Goal: Task Accomplishment & Management: Manage account settings

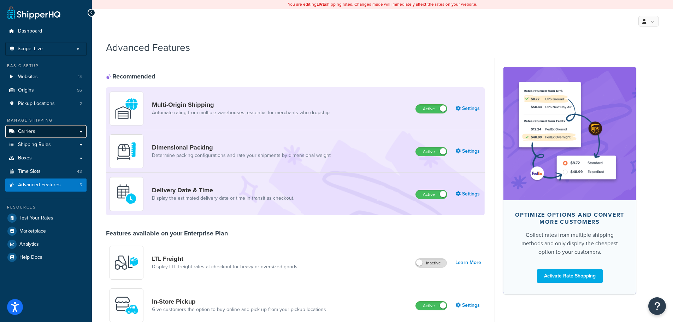
click at [40, 131] on link "Carriers" at bounding box center [45, 131] width 81 height 13
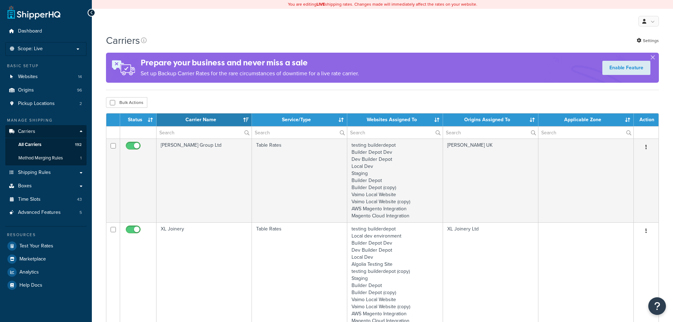
select select "15"
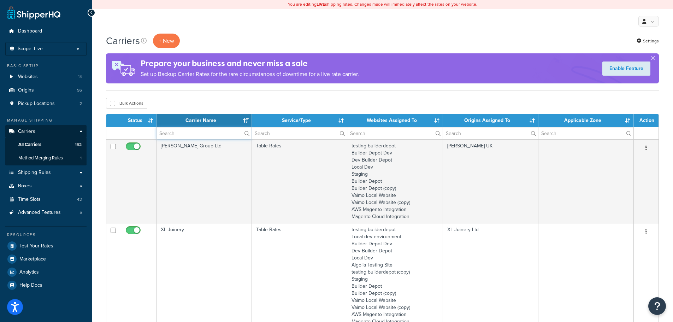
click at [180, 137] on input "text" at bounding box center [204, 133] width 95 height 12
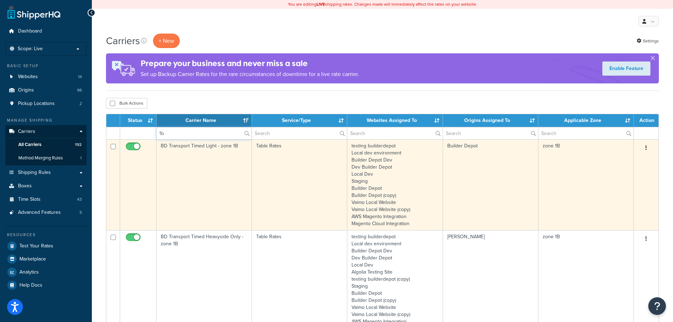
type input "1b"
click at [174, 177] on td "BD Transport Timed Light - zone 1B" at bounding box center [204, 184] width 95 height 91
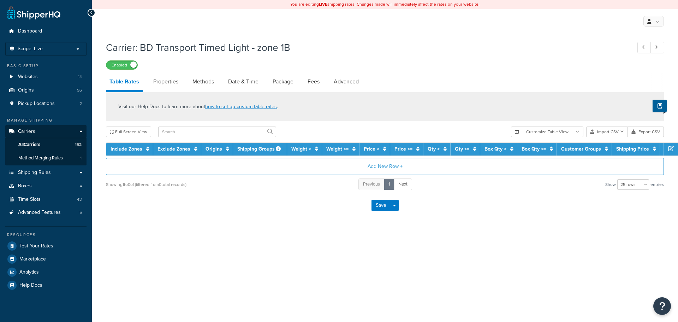
select select "25"
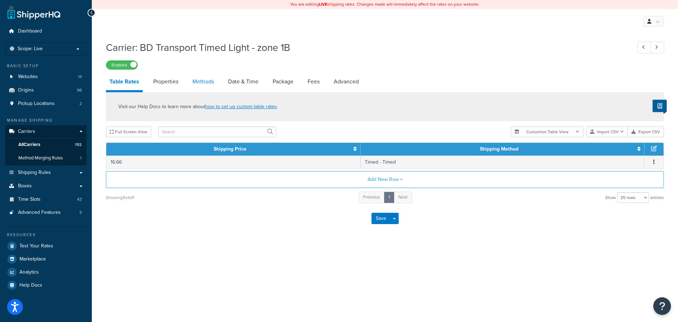
click at [207, 77] on link "Methods" at bounding box center [203, 81] width 29 height 17
select select "25"
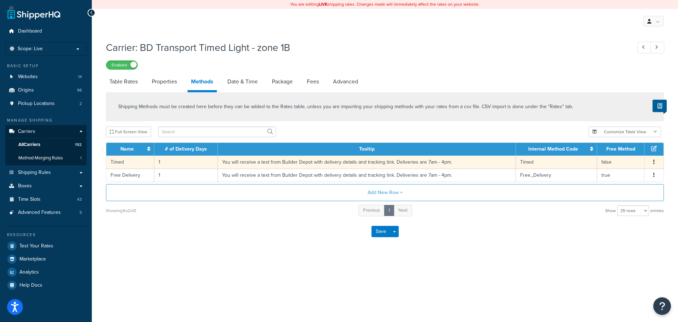
click at [165, 163] on td "1" at bounding box center [186, 161] width 64 height 13
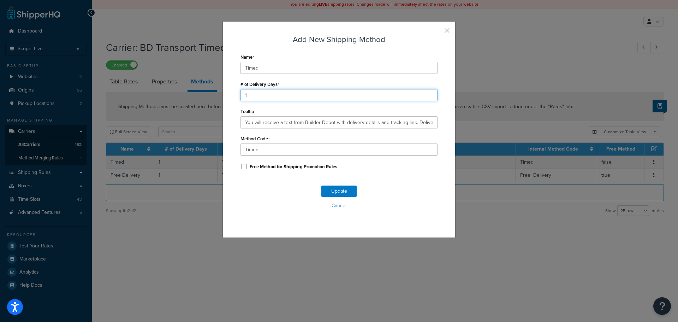
drag, startPoint x: 258, startPoint y: 96, endPoint x: 218, endPoint y: 94, distance: 40.3
click at [218, 94] on div "Add New Shipping Method Name Timed # of Delivery Days 1 Tooltip You will receiv…" at bounding box center [339, 161] width 678 height 322
type input "2"
click at [331, 185] on div "Update Cancel" at bounding box center [339, 200] width 197 height 47
click at [332, 188] on button "Update" at bounding box center [339, 191] width 35 height 11
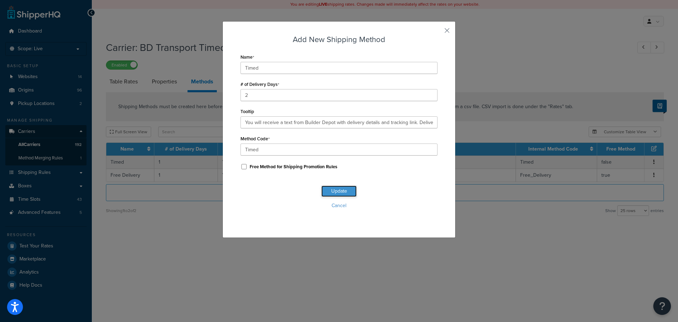
click at [332, 188] on button "Update" at bounding box center [339, 191] width 35 height 11
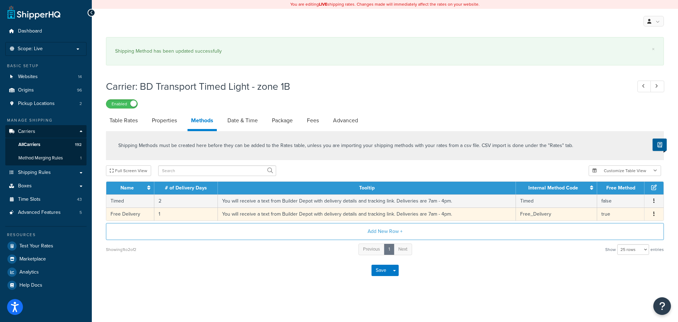
click at [162, 209] on td "1" at bounding box center [186, 213] width 64 height 13
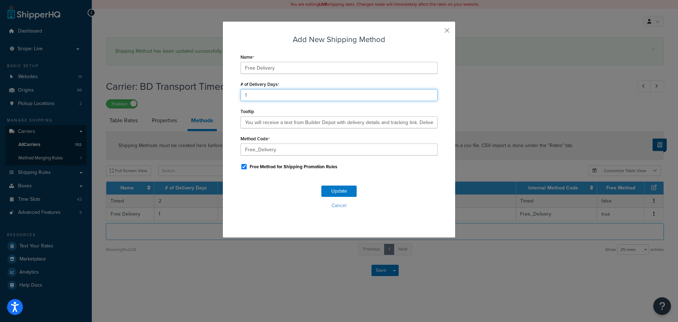
drag, startPoint x: 261, startPoint y: 91, endPoint x: 191, endPoint y: 98, distance: 70.4
click at [191, 98] on div "Add New Shipping Method Name Free Delivery # of Delivery Days 1 Tooltip You wil…" at bounding box center [339, 161] width 678 height 322
type input "2"
click at [340, 188] on button "Update" at bounding box center [339, 191] width 35 height 11
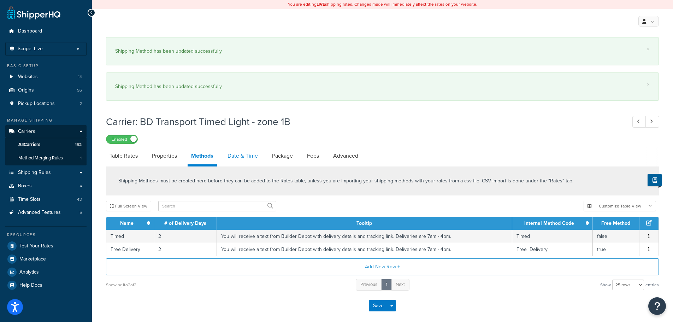
click at [243, 155] on link "Date & Time" at bounding box center [242, 155] width 37 height 17
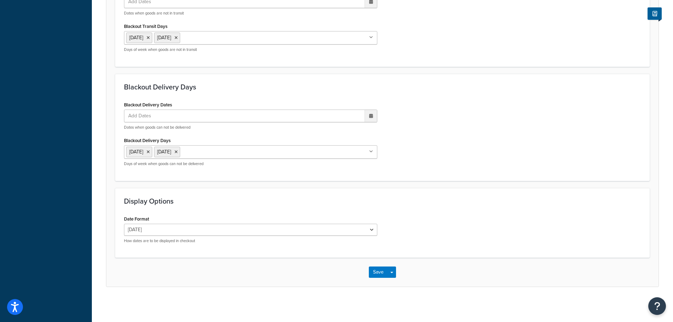
scroll to position [601, 0]
click at [374, 271] on button "Save" at bounding box center [378, 271] width 19 height 11
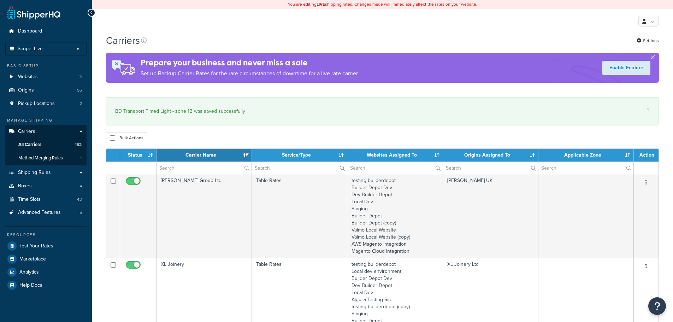
select select "15"
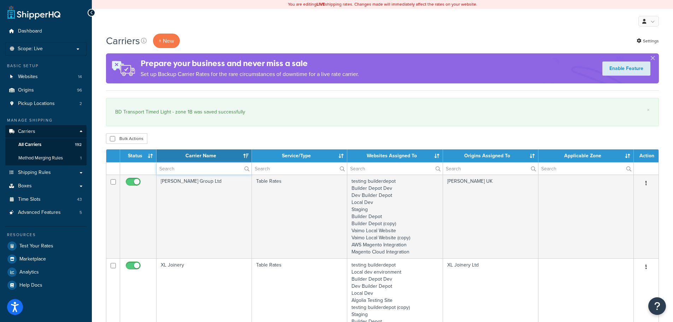
click at [181, 166] on input "text" at bounding box center [204, 169] width 95 height 12
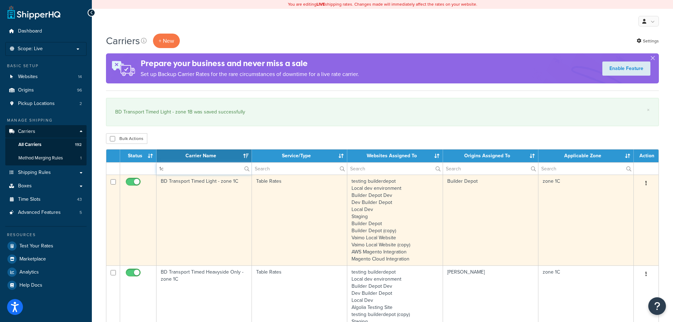
type input "1c"
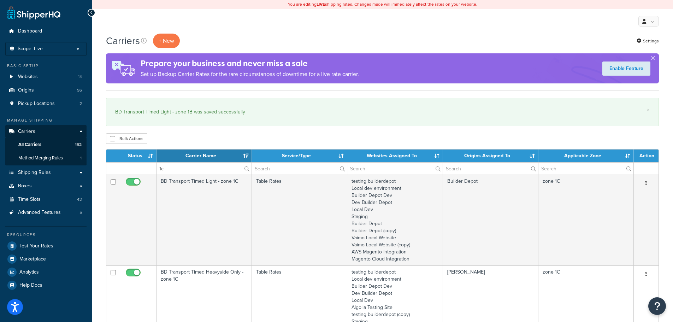
click at [182, 196] on td "BD Transport Timed Light - zone 1C" at bounding box center [204, 220] width 95 height 91
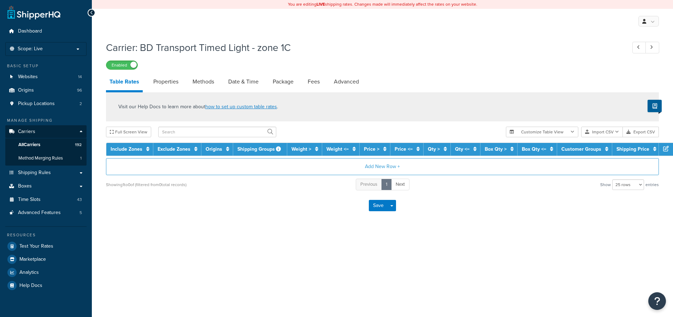
select select "25"
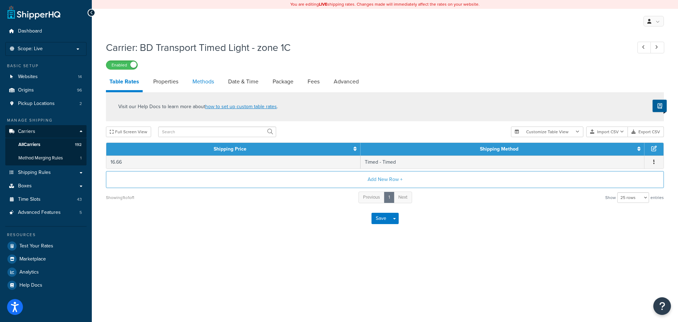
click at [202, 79] on link "Methods" at bounding box center [203, 81] width 29 height 17
select select "25"
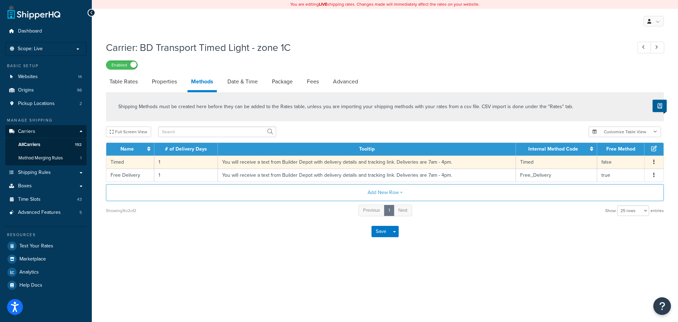
click at [159, 164] on td "1" at bounding box center [186, 161] width 64 height 13
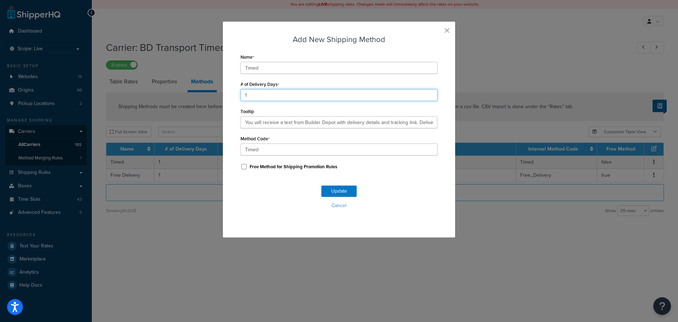
drag, startPoint x: 259, startPoint y: 93, endPoint x: 225, endPoint y: 98, distance: 34.0
click at [225, 98] on div "Add New Shipping Method Name Timed # of Delivery Days 1 Tooltip You will receiv…" at bounding box center [339, 129] width 233 height 217
type input "2"
click at [330, 190] on button "Update" at bounding box center [339, 191] width 35 height 11
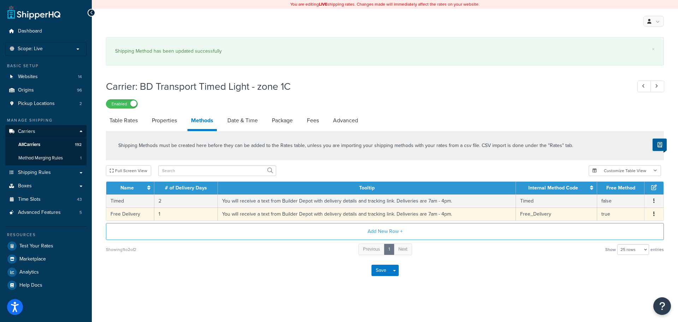
click at [161, 216] on td "1" at bounding box center [186, 213] width 64 height 13
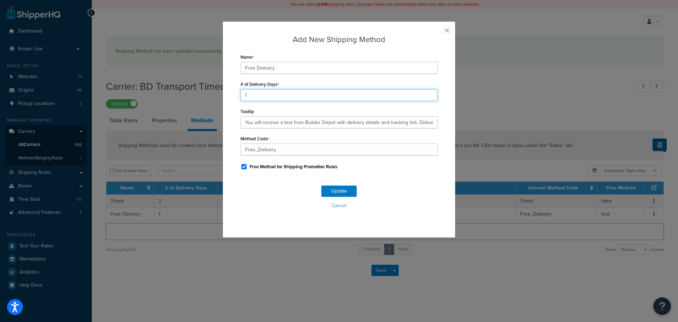
drag, startPoint x: 248, startPoint y: 94, endPoint x: 222, endPoint y: 94, distance: 25.8
click at [223, 94] on div "Add New Shipping Method Name Free Delivery # of Delivery Days 1 Tooltip You wil…" at bounding box center [339, 129] width 233 height 217
type input "2"
click at [326, 188] on button "Update" at bounding box center [339, 191] width 35 height 11
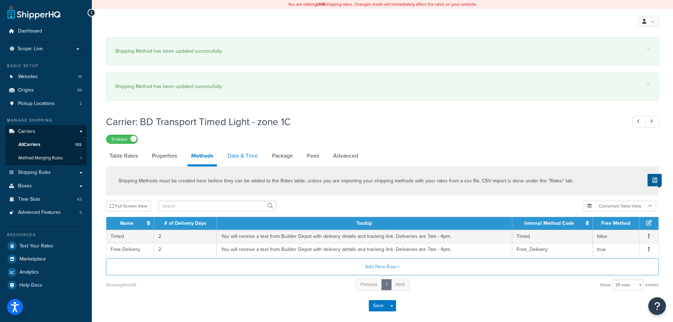
click at [248, 154] on link "Date & Time" at bounding box center [242, 155] width 37 height 17
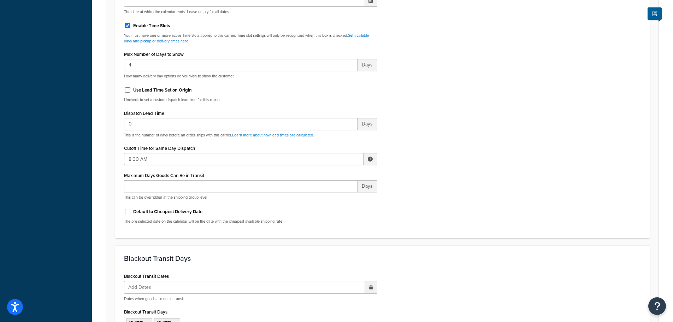
scroll to position [353, 0]
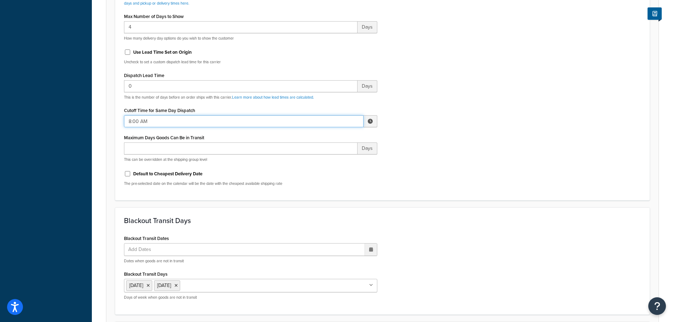
click at [149, 120] on input "8:00 AM" at bounding box center [244, 121] width 240 height 12
click at [510, 133] on div "Include Delivery Date Information: No, just show shipping rates Show Calendar S…" at bounding box center [383, 25] width 528 height 333
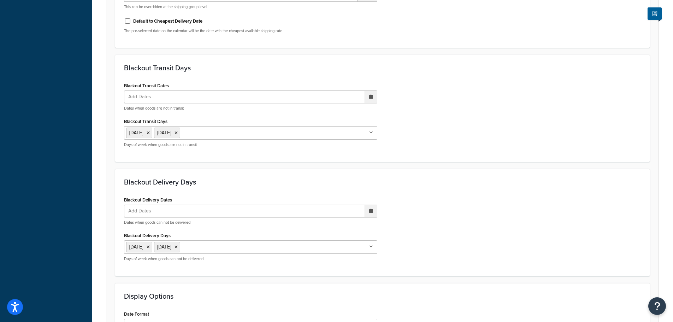
scroll to position [601, 0]
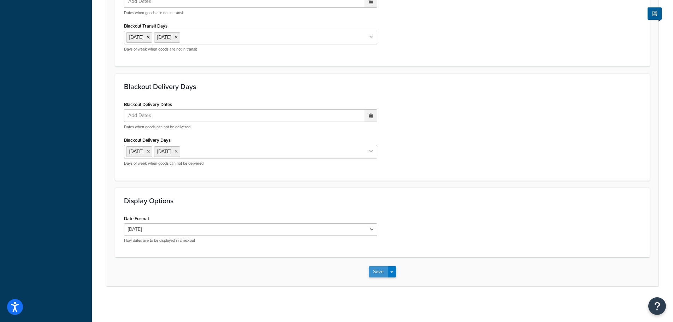
click at [381, 269] on button "Save" at bounding box center [378, 271] width 19 height 11
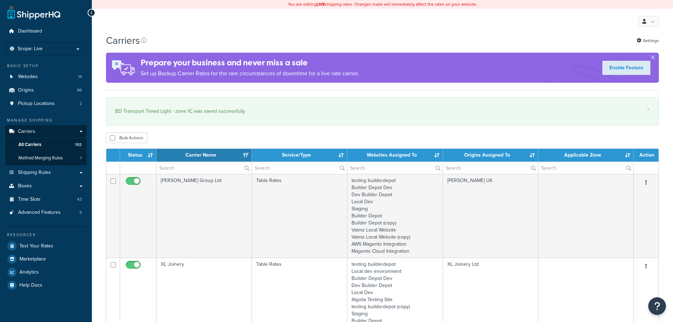
select select "15"
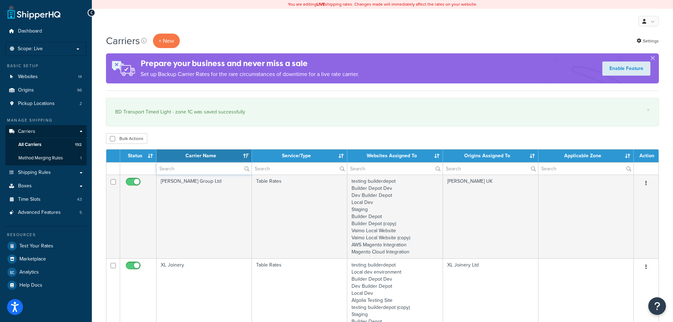
click at [159, 169] on input "text" at bounding box center [204, 169] width 95 height 12
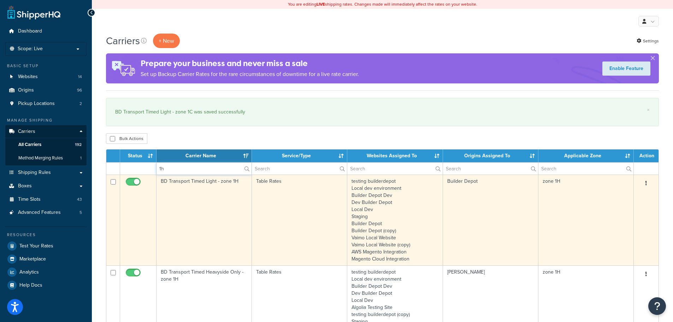
type input "1h"
click at [178, 208] on td "BD Transport Timed Light - zone 1H" at bounding box center [204, 220] width 95 height 91
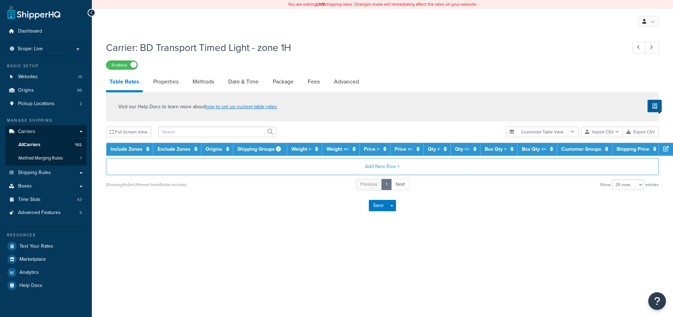
select select "25"
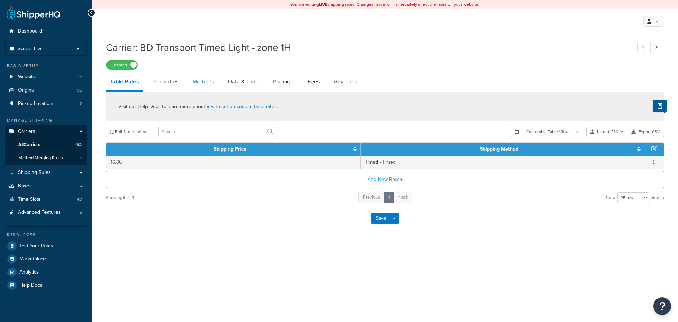
click at [203, 81] on link "Methods" at bounding box center [203, 81] width 29 height 17
select select "25"
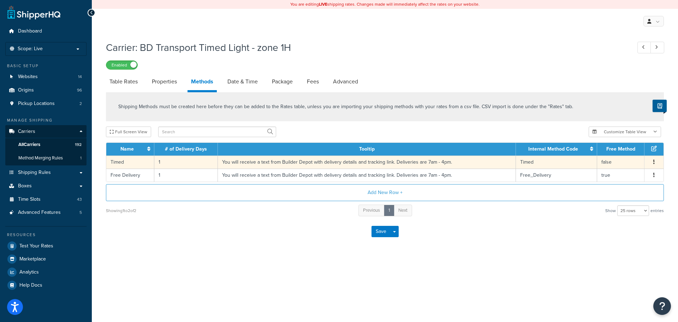
click at [160, 162] on td "1" at bounding box center [186, 161] width 64 height 13
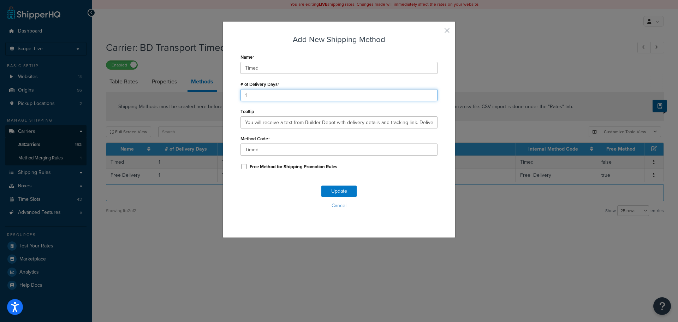
drag, startPoint x: 259, startPoint y: 95, endPoint x: 237, endPoint y: 94, distance: 21.9
click at [237, 94] on div "Add New Shipping Method Name Timed # of Delivery Days 1 Tooltip You will receiv…" at bounding box center [339, 129] width 233 height 217
type input "2"
click at [338, 190] on button "Update" at bounding box center [339, 191] width 35 height 11
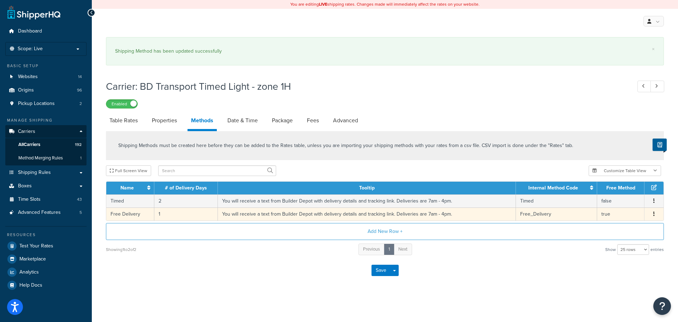
click at [159, 213] on td "1" at bounding box center [186, 213] width 64 height 13
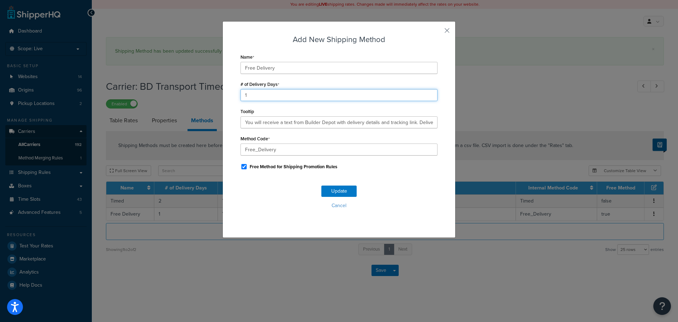
drag, startPoint x: 254, startPoint y: 97, endPoint x: 220, endPoint y: 96, distance: 33.6
click at [223, 96] on div "Add New Shipping Method Name Free Delivery # of Delivery Days 1 Tooltip You wil…" at bounding box center [339, 129] width 233 height 217
type input "2"
click at [329, 188] on button "Update" at bounding box center [339, 191] width 35 height 11
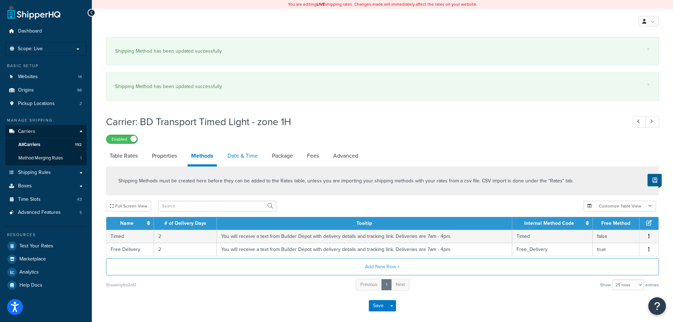
click at [237, 157] on link "Date & Time" at bounding box center [242, 155] width 37 height 17
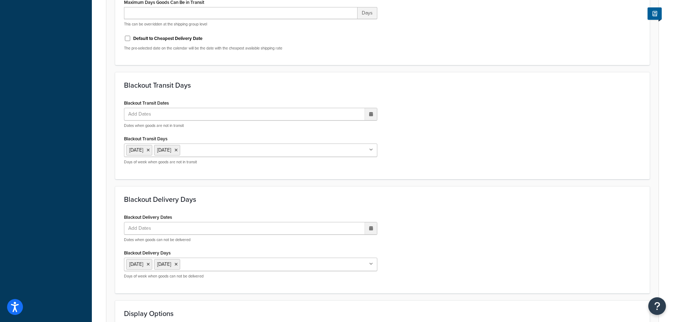
scroll to position [601, 0]
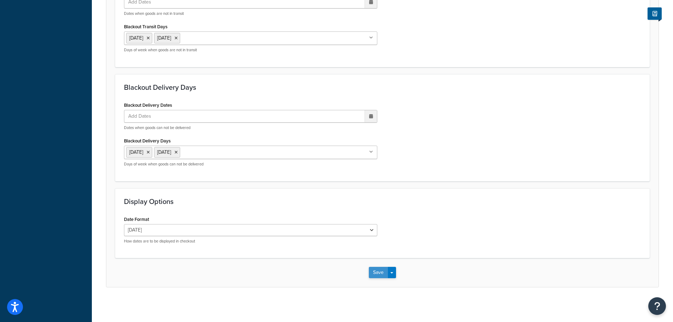
click at [379, 271] on button "Save" at bounding box center [378, 272] width 19 height 11
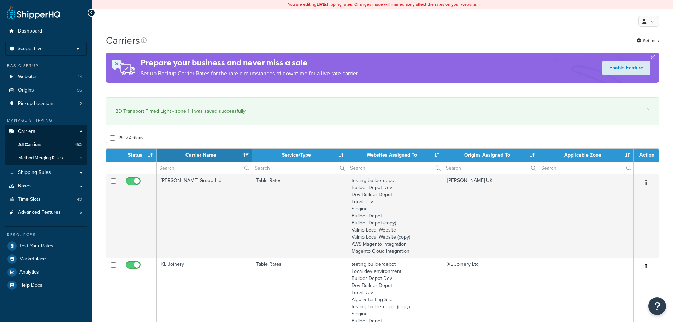
select select "15"
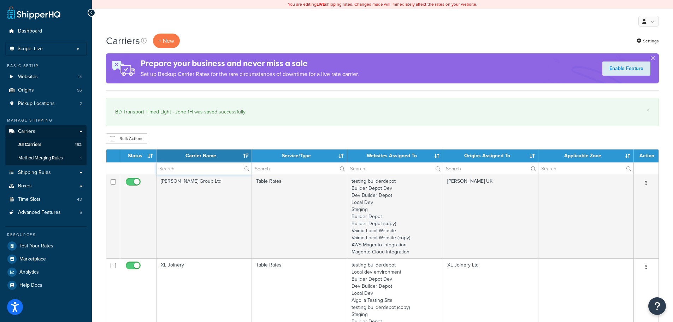
click at [181, 166] on input "text" at bounding box center [204, 169] width 95 height 12
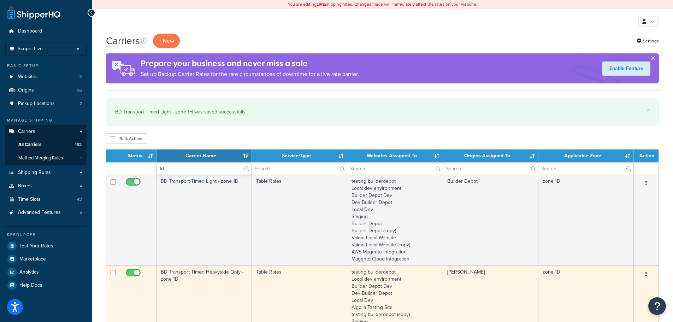
type input "1d"
click at [199, 282] on td "BD Transport Timed Heavyside Only - zone 1D" at bounding box center [204, 317] width 95 height 105
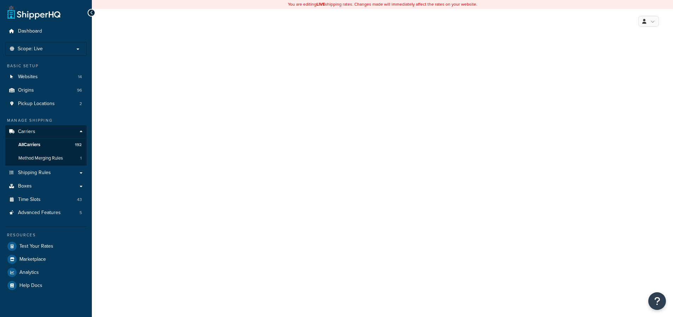
select select "25"
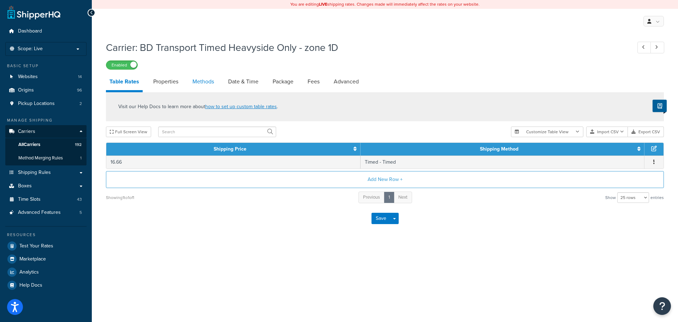
click at [200, 85] on link "Methods" at bounding box center [203, 81] width 29 height 17
select select "25"
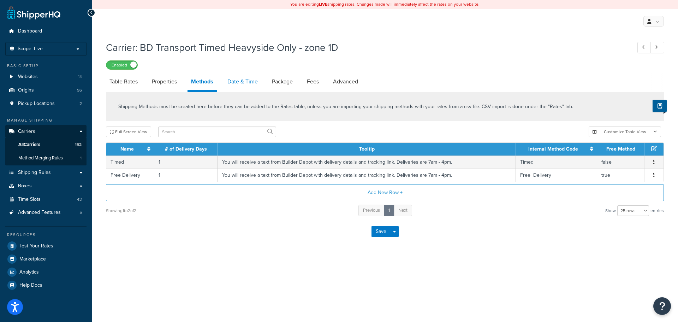
click at [242, 84] on link "Date & Time" at bounding box center [242, 81] width 37 height 17
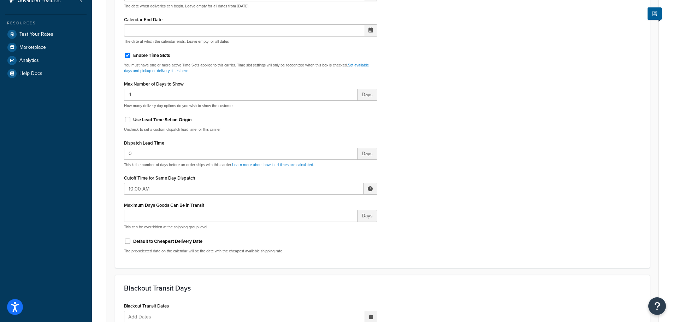
scroll to position [212, 0]
click at [134, 187] on input "10:00 AM" at bounding box center [244, 188] width 240 height 12
click at [321, 227] on span "▼" at bounding box center [318, 225] width 14 height 14
type input "8:00 AM"
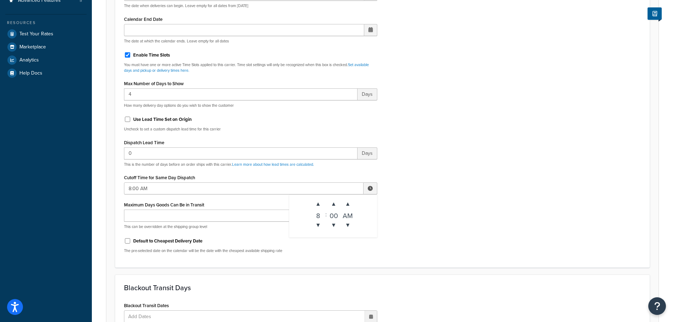
click at [441, 226] on div "Include Delivery Date Information: No, just show shipping rates Show Calendar S…" at bounding box center [383, 92] width 528 height 333
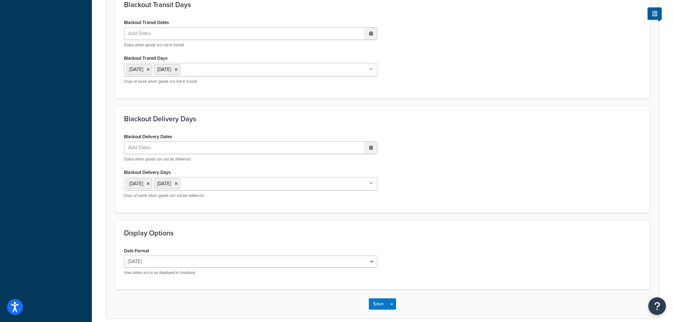
scroll to position [527, 0]
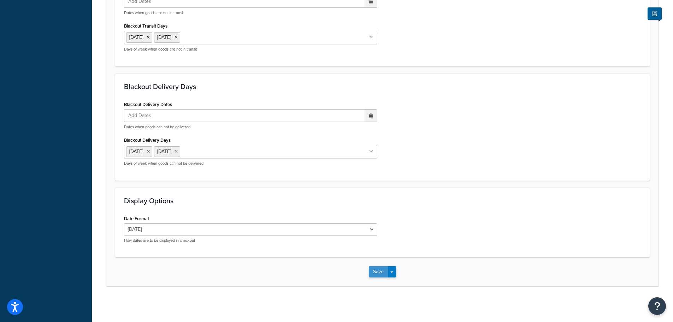
click at [377, 275] on button "Save" at bounding box center [378, 271] width 19 height 11
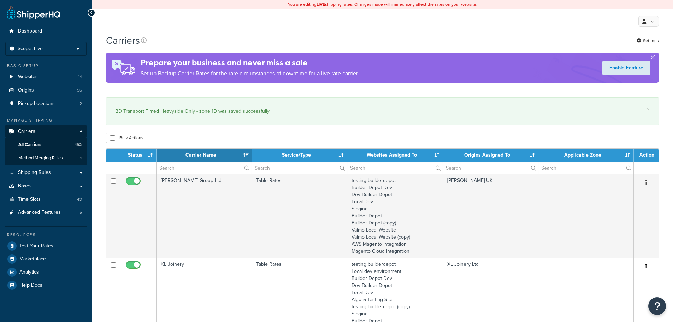
select select "15"
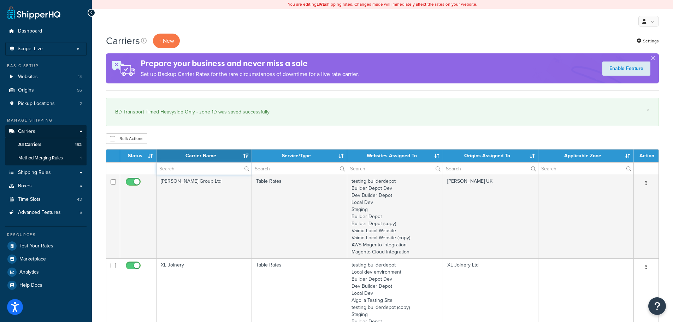
click at [184, 167] on input "text" at bounding box center [204, 169] width 95 height 12
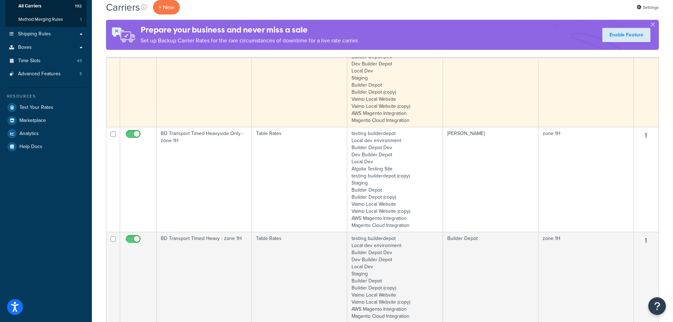
scroll to position [177, 0]
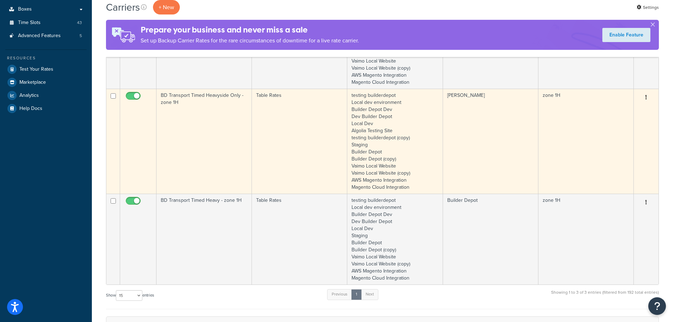
type input "1h"
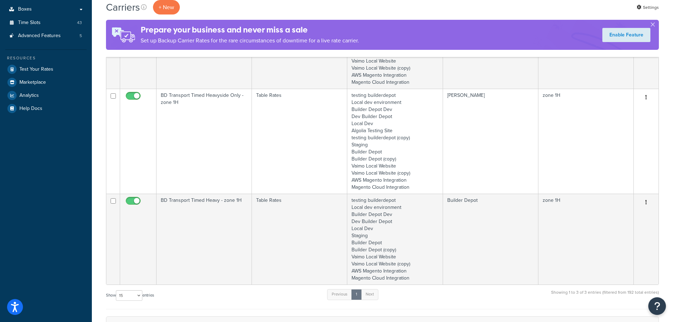
click at [182, 145] on td "BD Transport Timed Heavyside Only - zone 1H" at bounding box center [204, 141] width 95 height 105
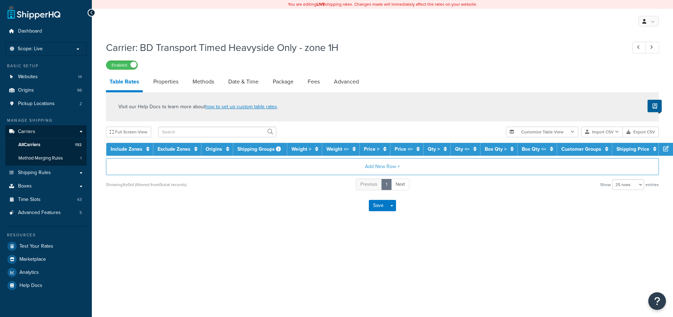
select select "25"
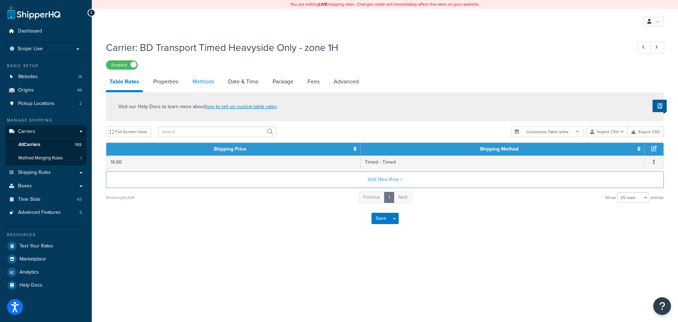
click at [208, 74] on link "Methods" at bounding box center [203, 81] width 29 height 17
select select "25"
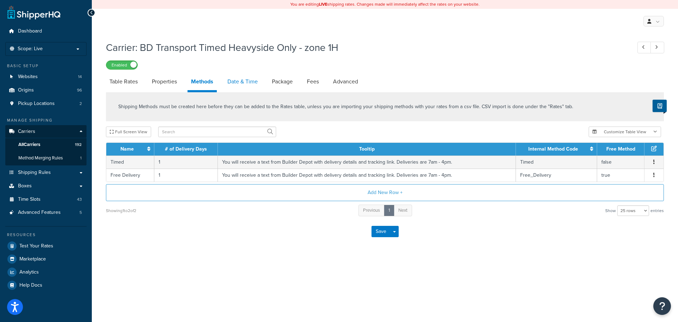
click at [261, 78] on link "Date & Time" at bounding box center [242, 81] width 37 height 17
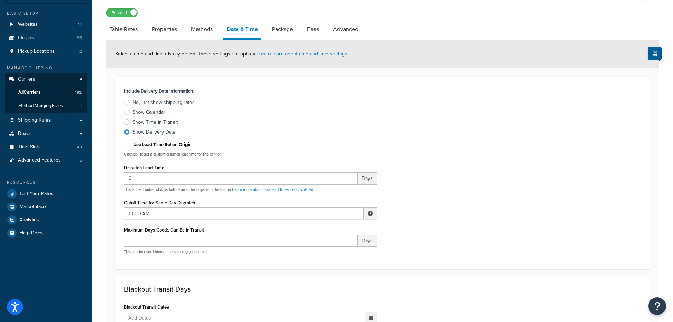
scroll to position [50, 0]
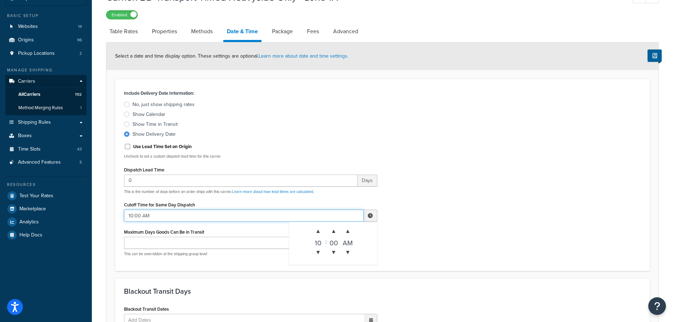
click at [150, 212] on input "10:00 AM" at bounding box center [244, 216] width 240 height 12
click at [321, 254] on span "▼" at bounding box center [318, 252] width 14 height 14
type input "8:00 AM"
click at [476, 248] on div "Include Delivery Date Information: No, just show shipping rates Show Calendar S…" at bounding box center [383, 175] width 528 height 174
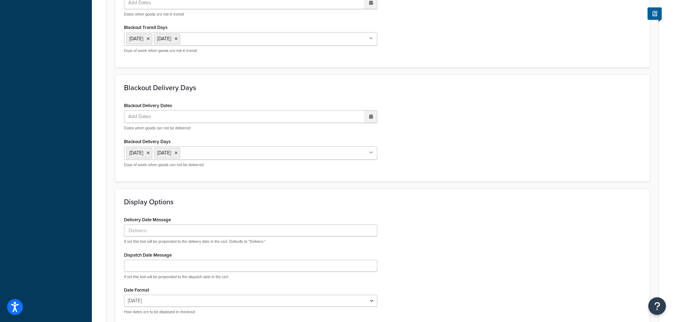
scroll to position [439, 0]
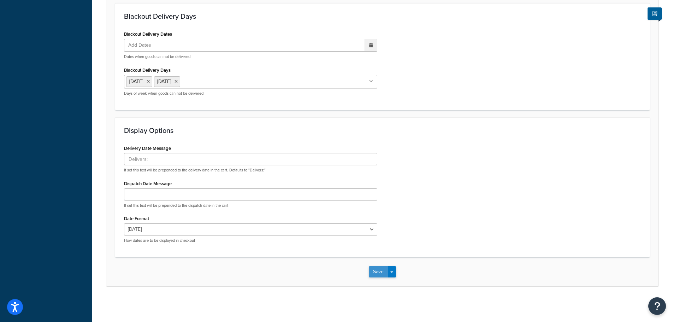
click at [380, 274] on button "Save" at bounding box center [378, 271] width 19 height 11
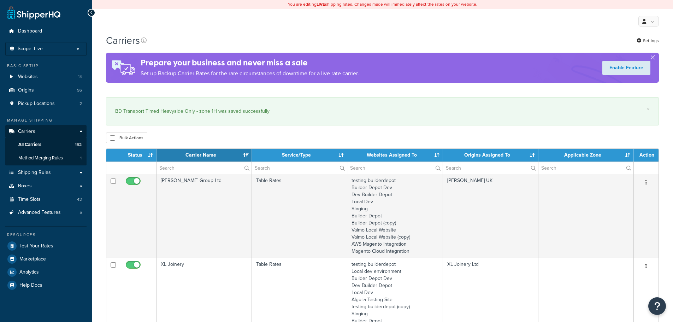
select select "15"
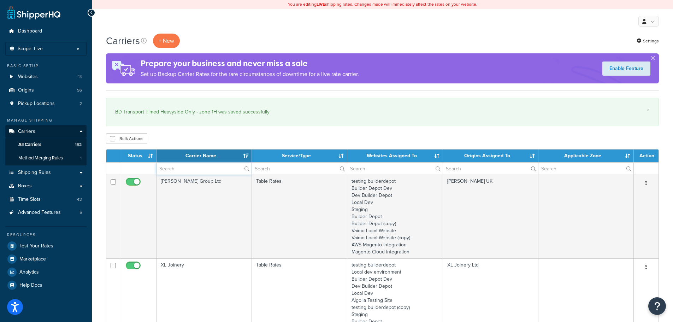
click at [192, 168] on input "text" at bounding box center [204, 169] width 95 height 12
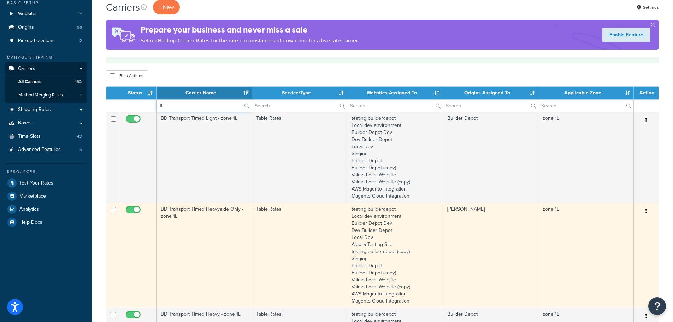
scroll to position [106, 0]
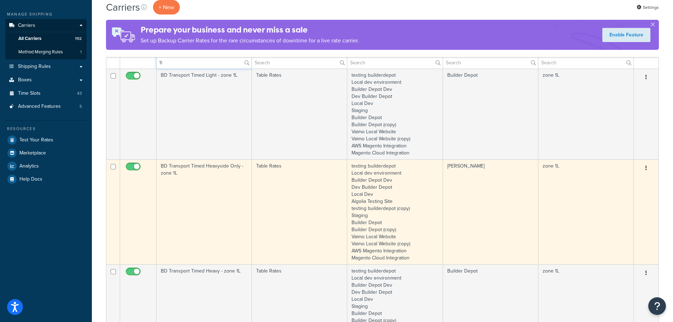
type input "1l"
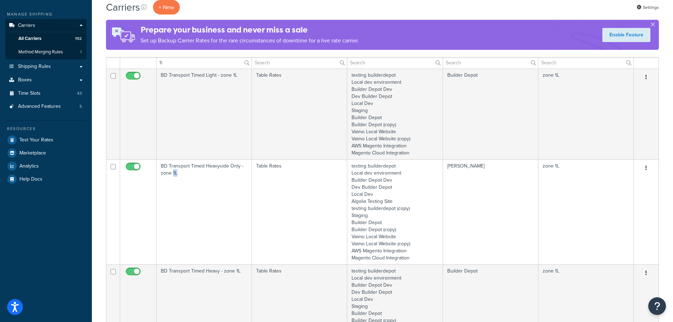
click at [174, 212] on td "BD Transport Timed Heavyside Only - zone 1L" at bounding box center [204, 211] width 95 height 105
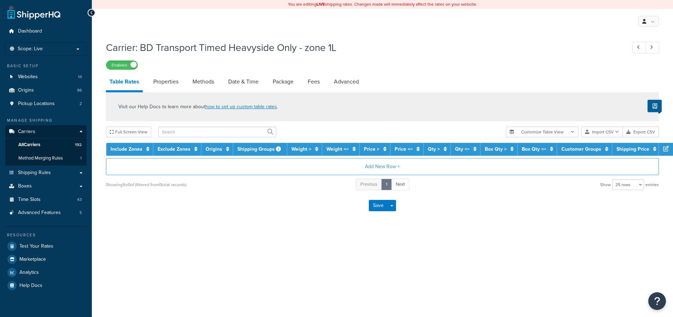
select select "25"
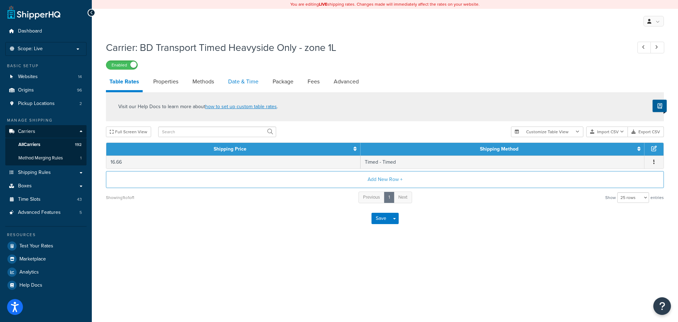
click at [243, 82] on link "Date & Time" at bounding box center [243, 81] width 37 height 17
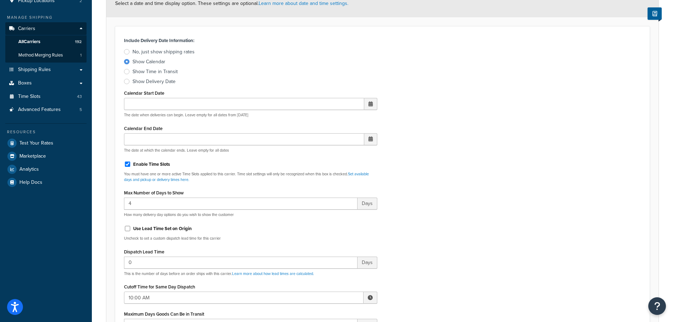
scroll to position [212, 0]
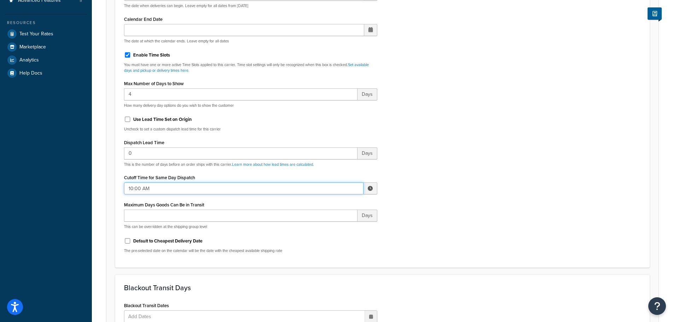
click at [139, 188] on input "10:00 AM" at bounding box center [244, 188] width 240 height 12
click at [324, 228] on span "▼" at bounding box center [318, 225] width 14 height 14
type input "8:00 AM"
click at [461, 229] on div "Include Delivery Date Information: No, just show shipping rates Show Calendar S…" at bounding box center [383, 92] width 528 height 333
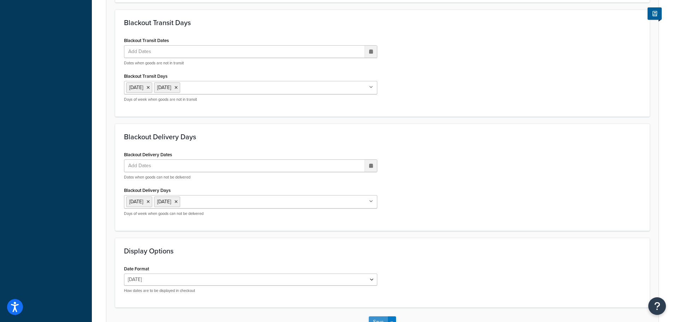
scroll to position [527, 0]
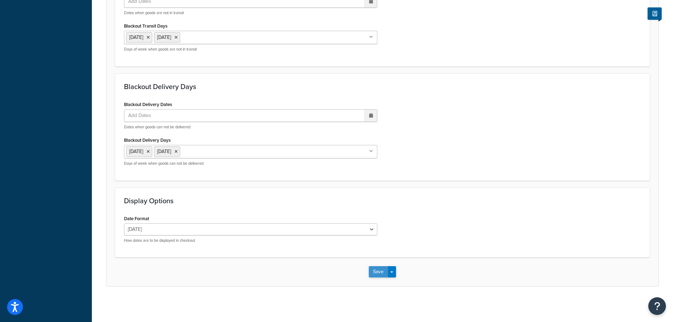
click at [375, 270] on button "Save" at bounding box center [378, 271] width 19 height 11
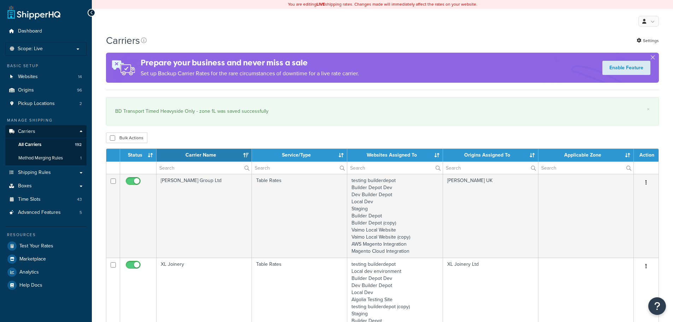
select select "15"
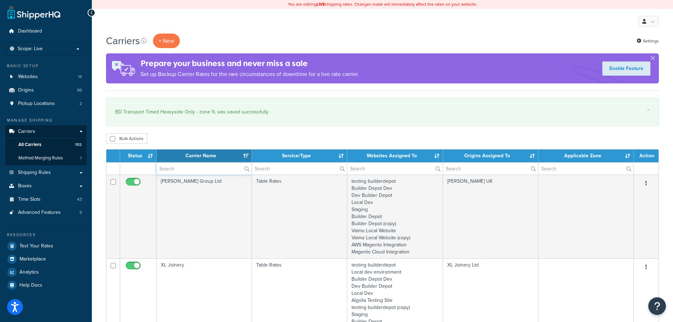
click at [172, 168] on input "text" at bounding box center [204, 169] width 95 height 12
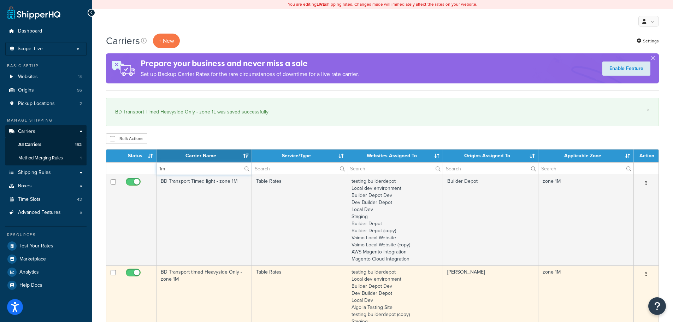
type input "1m"
click at [186, 291] on td "BD Transport timed Heavyside Only - zone 1M" at bounding box center [204, 317] width 95 height 105
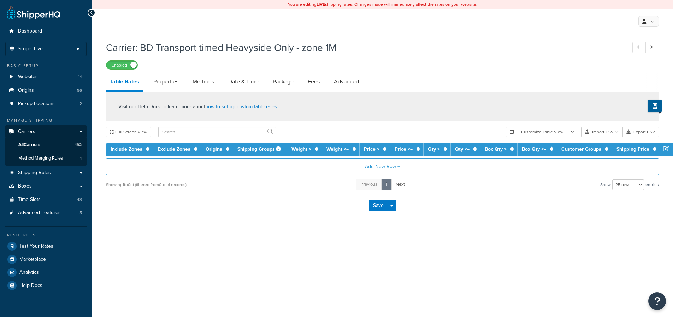
select select "25"
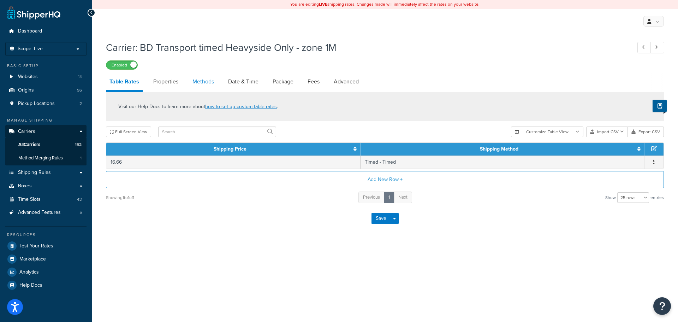
click at [214, 80] on link "Methods" at bounding box center [203, 81] width 29 height 17
select select "25"
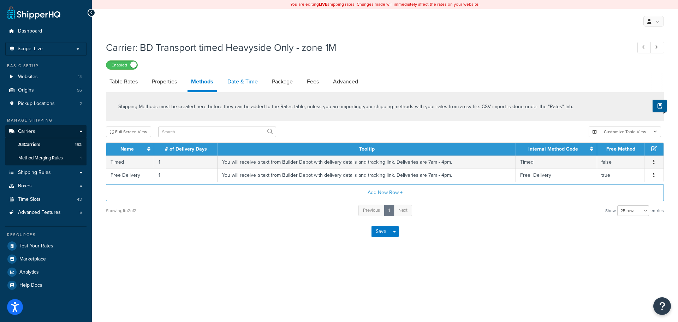
click at [240, 85] on link "Date & Time" at bounding box center [242, 81] width 37 height 17
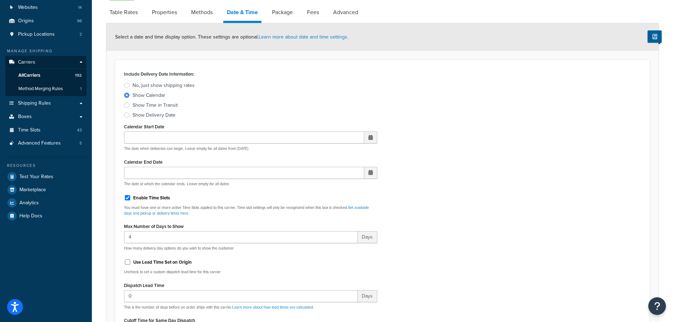
scroll to position [177, 0]
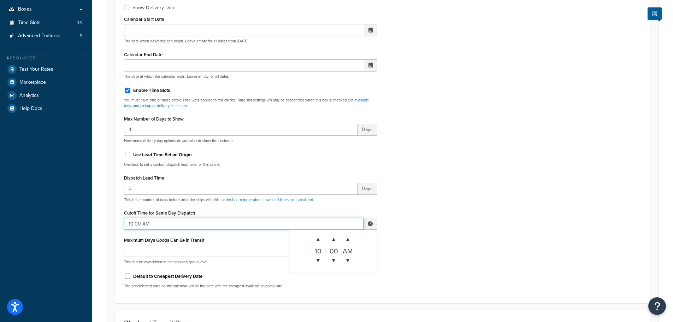
click at [130, 225] on input "10:00 AM" at bounding box center [244, 224] width 240 height 12
click at [321, 258] on span "▼" at bounding box center [318, 260] width 14 height 14
type input "8:00 AM"
click at [479, 241] on div "Include Delivery Date Information: No, just show shipping rates Show Calendar S…" at bounding box center [383, 127] width 528 height 333
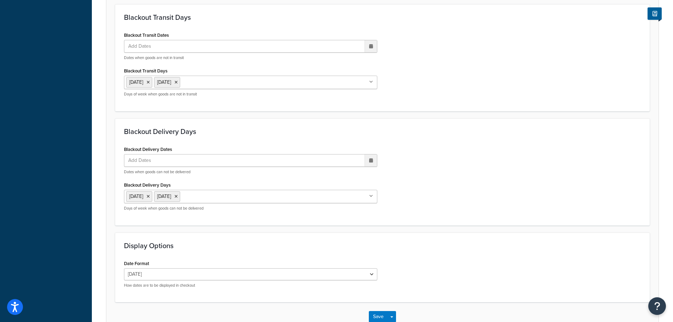
scroll to position [527, 0]
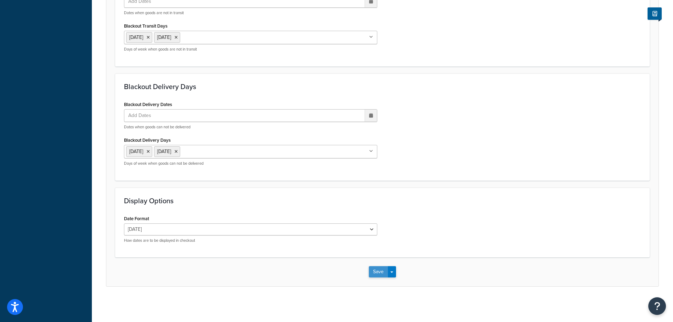
click at [381, 272] on button "Save" at bounding box center [378, 271] width 19 height 11
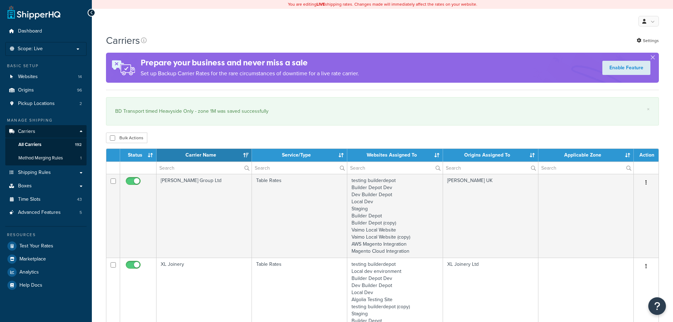
select select "15"
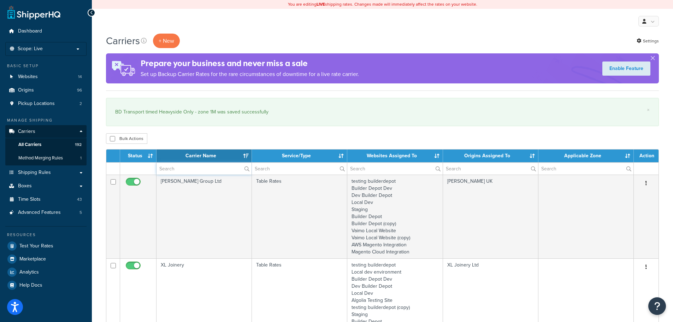
click at [179, 168] on input "text" at bounding box center [204, 169] width 95 height 12
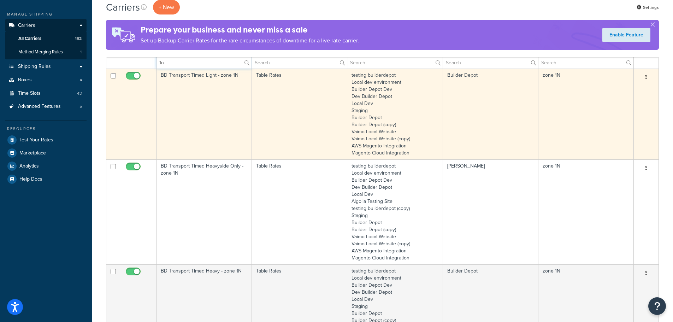
scroll to position [141, 0]
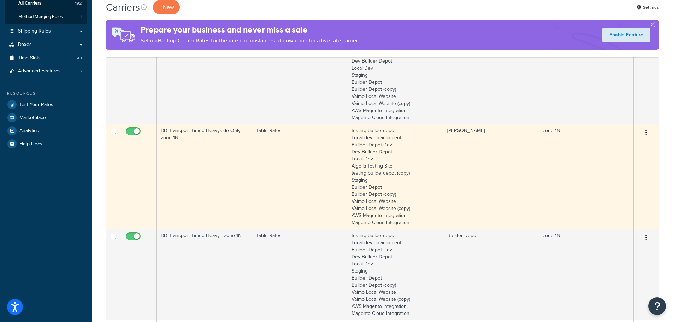
type input "1n"
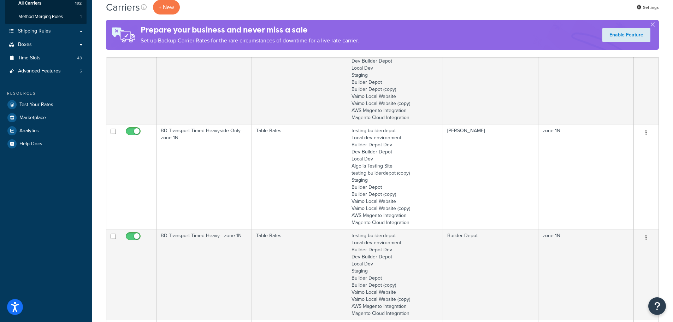
click at [195, 185] on td "BD Transport Timed Heavyside Only - zone 1N" at bounding box center [204, 176] width 95 height 105
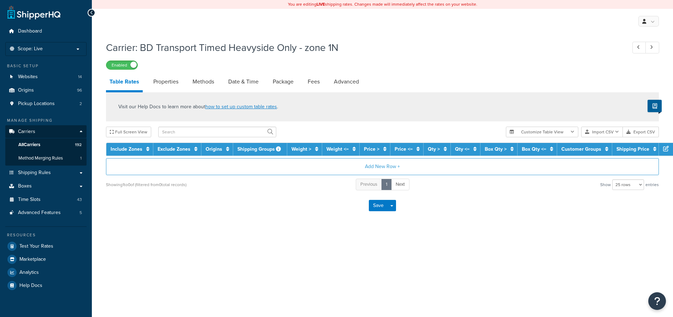
select select "25"
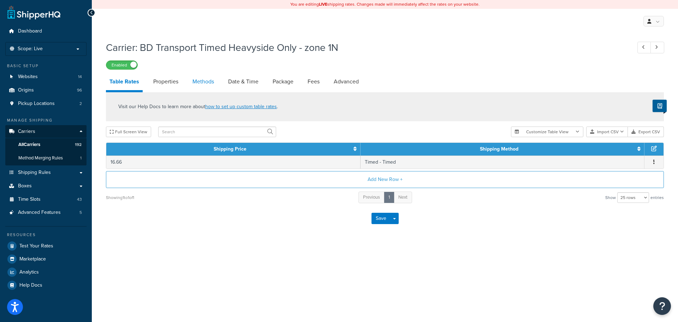
click at [212, 81] on link "Methods" at bounding box center [203, 81] width 29 height 17
select select "25"
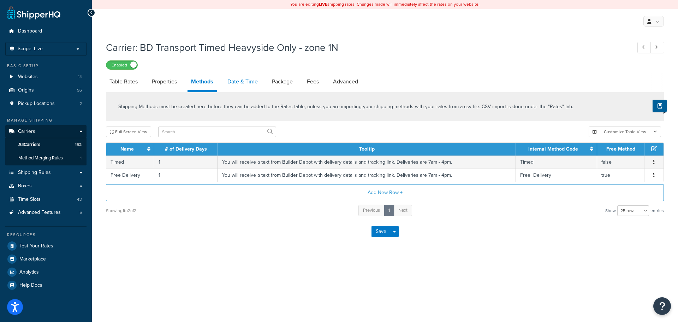
click at [241, 81] on link "Date & Time" at bounding box center [242, 81] width 37 height 17
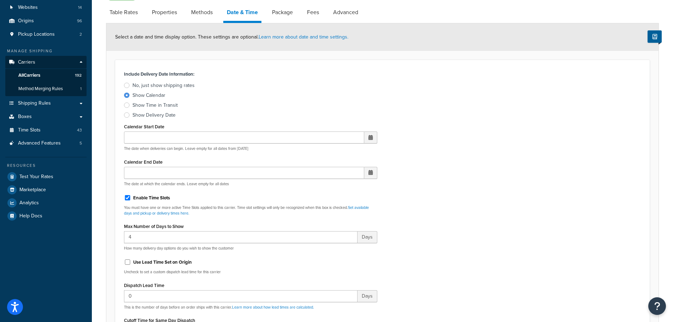
scroll to position [177, 0]
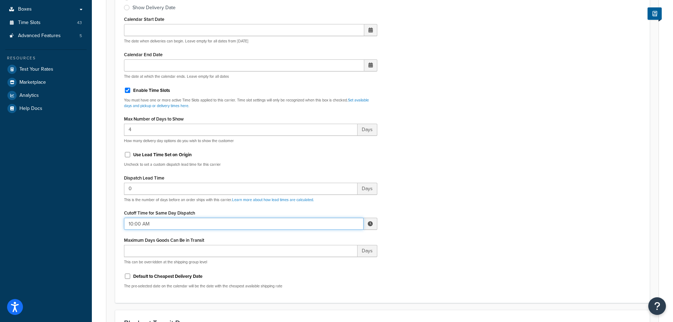
click at [149, 220] on input "10:00 AM" at bounding box center [244, 224] width 240 height 12
click at [315, 260] on span "▼" at bounding box center [318, 260] width 14 height 14
type input "8:00 AM"
click at [453, 242] on div "Include Delivery Date Information: No, just show shipping rates Show Calendar S…" at bounding box center [383, 127] width 528 height 333
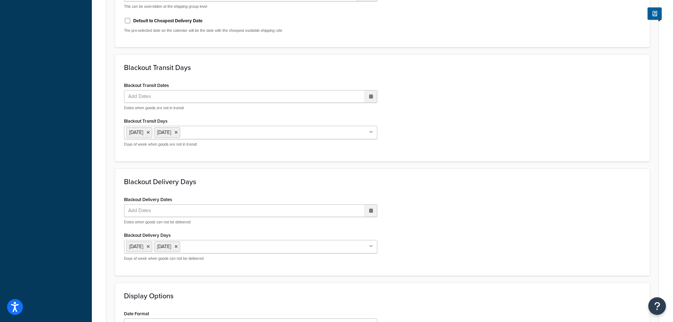
scroll to position [495, 0]
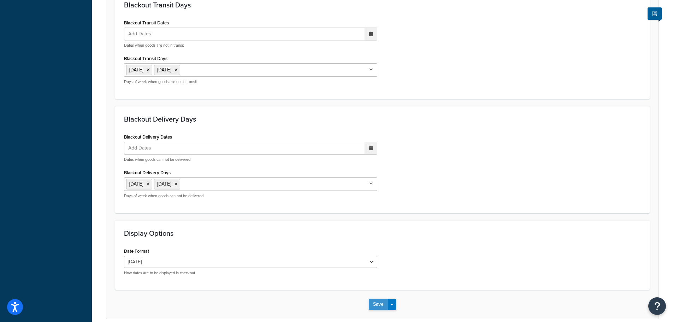
click at [376, 305] on button "Save" at bounding box center [378, 304] width 19 height 11
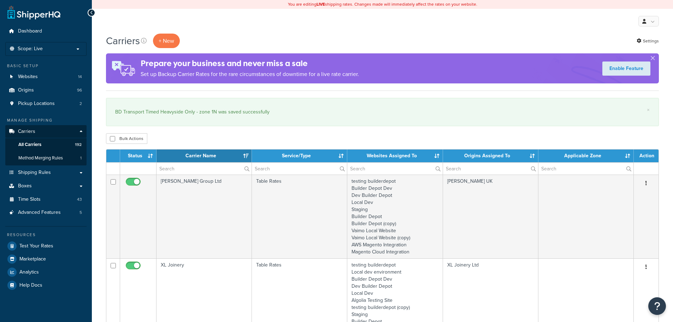
select select "15"
